Goal: Find specific fact: Find specific fact

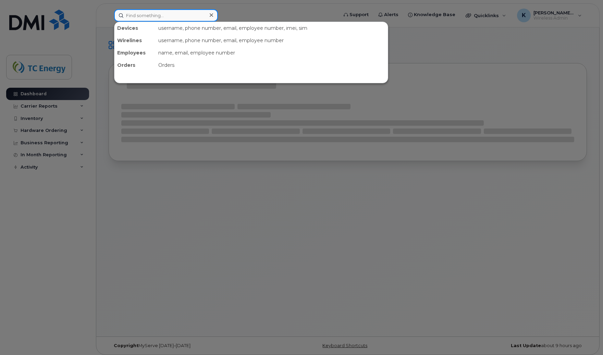
click at [161, 17] on input at bounding box center [166, 15] width 104 height 12
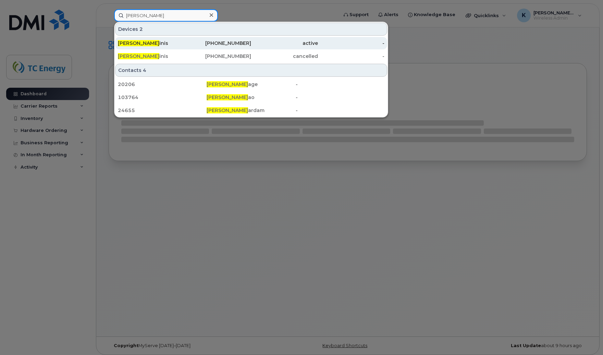
type input "[PERSON_NAME]"
click at [146, 43] on div "[PERSON_NAME] G inis" at bounding box center [151, 43] width 67 height 7
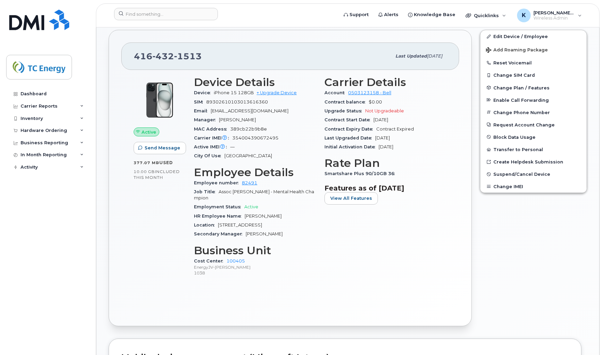
scroll to position [189, 0]
click at [212, 278] on div "Device Details Device iPhone 15 128GB + Upgrade Device SIM [TECHNICAL_ID] Email…" at bounding box center [255, 179] width 131 height 215
drag, startPoint x: 246, startPoint y: 263, endPoint x: 227, endPoint y: 261, distance: 19.6
click at [227, 261] on div "Cost Center 100405 EnergyJV-[PERSON_NAME] 1038" at bounding box center [255, 267] width 122 height 21
copy link "100405"
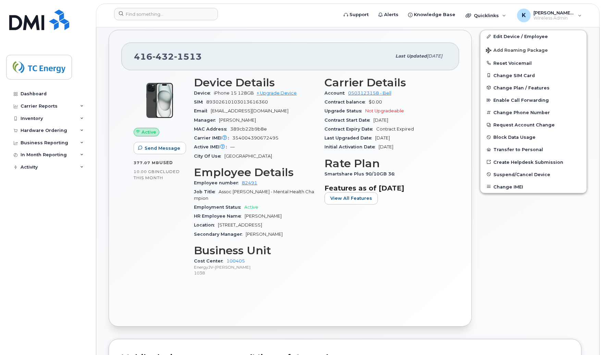
click at [219, 273] on p "1038" at bounding box center [255, 273] width 122 height 6
click at [217, 276] on p "1038" at bounding box center [255, 273] width 122 height 6
